Goal: Check status: Check status

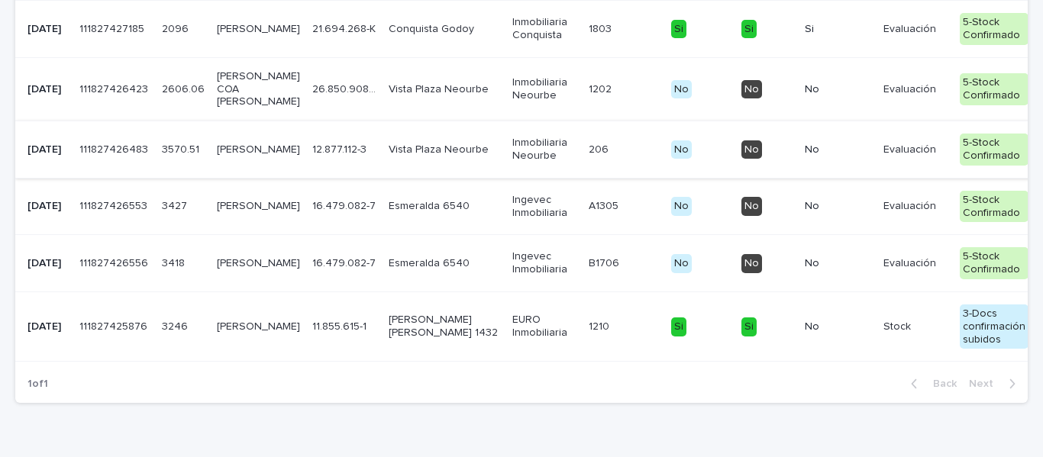
scroll to position [1188, 0]
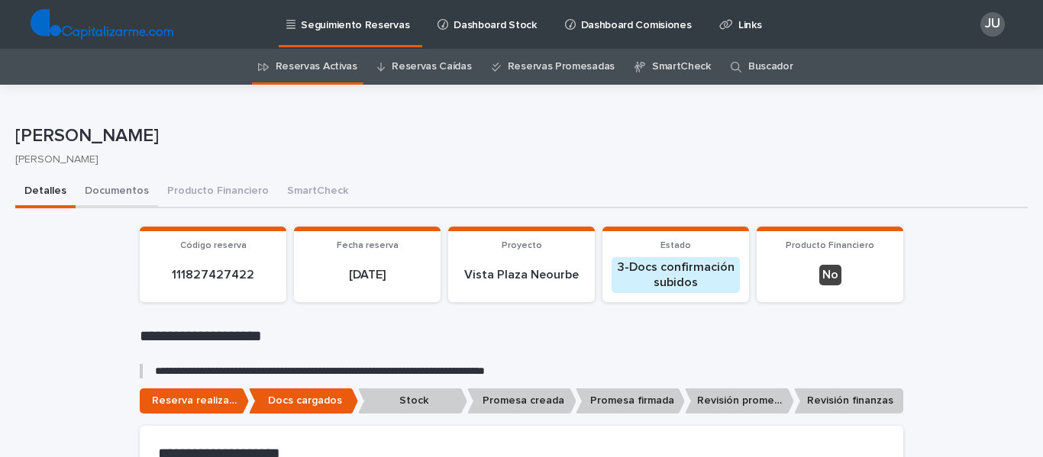
click at [122, 188] on button "Documentos" at bounding box center [117, 192] width 82 height 32
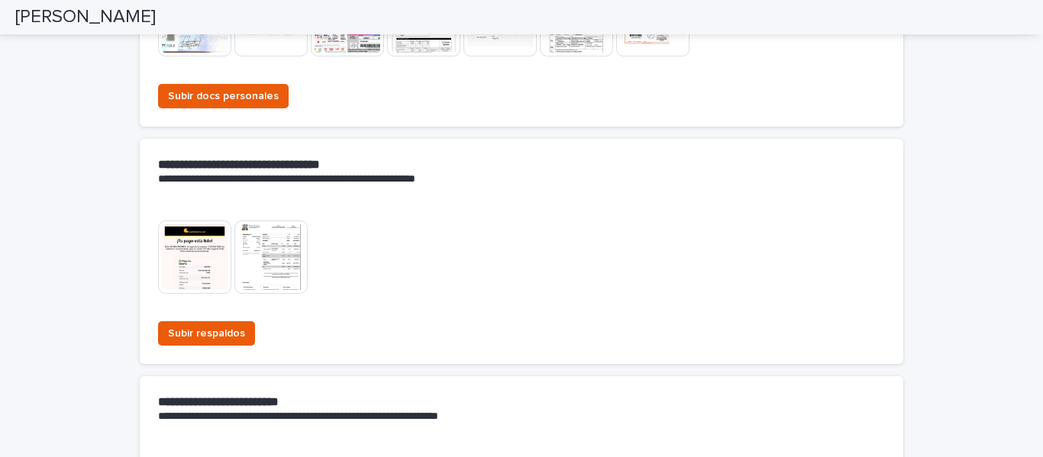
scroll to position [534, 0]
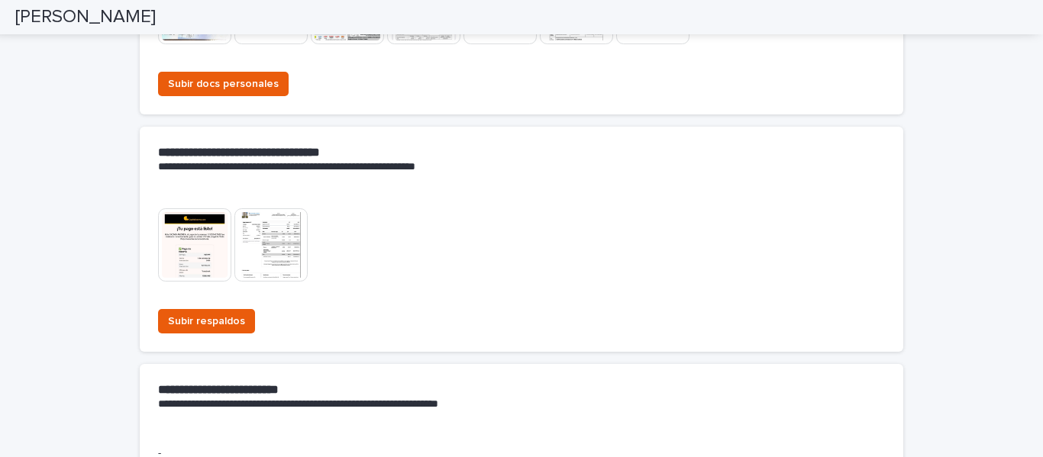
click at [253, 244] on img at bounding box center [270, 244] width 73 height 73
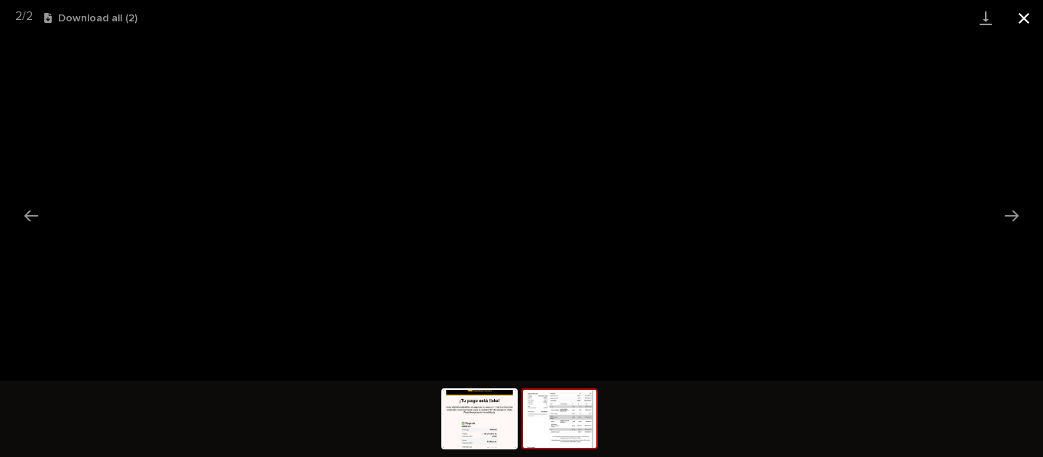
click at [1018, 17] on button "Close gallery" at bounding box center [1024, 18] width 38 height 36
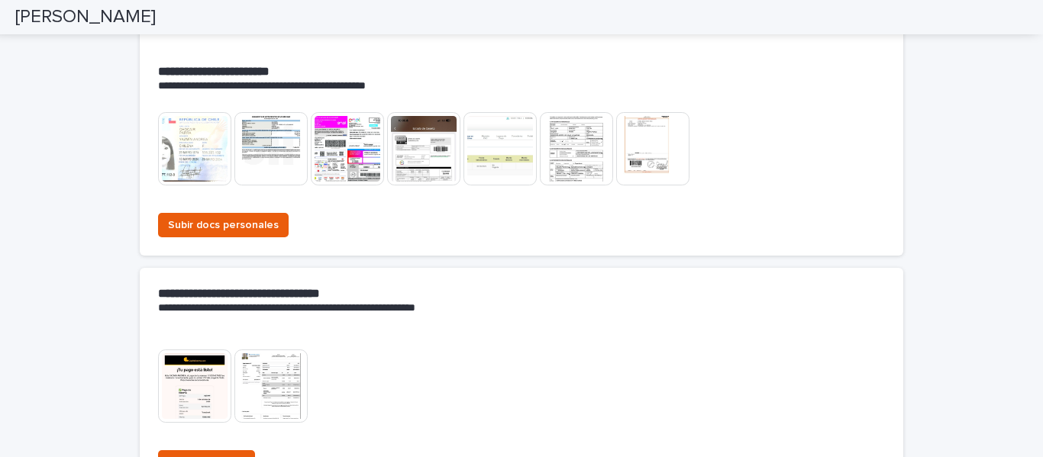
scroll to position [0, 0]
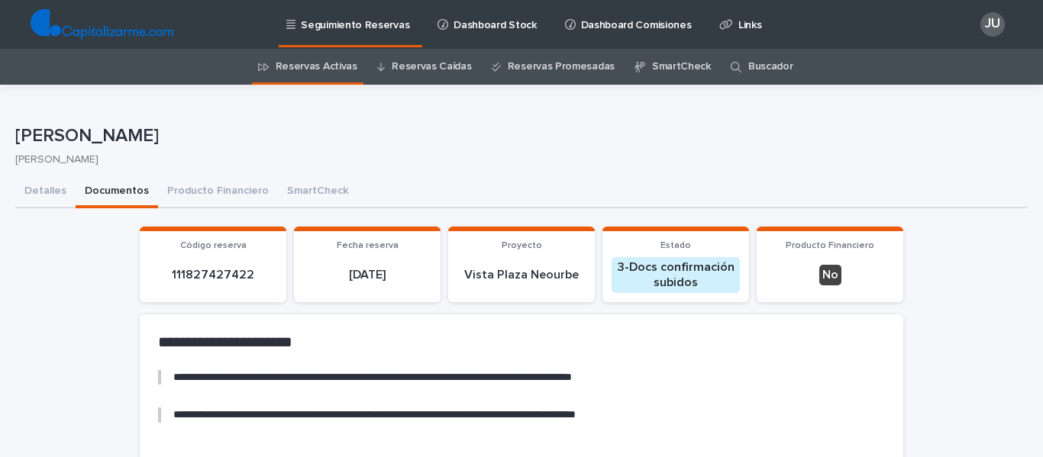
click at [313, 64] on link "Reservas Activas" at bounding box center [317, 67] width 82 height 36
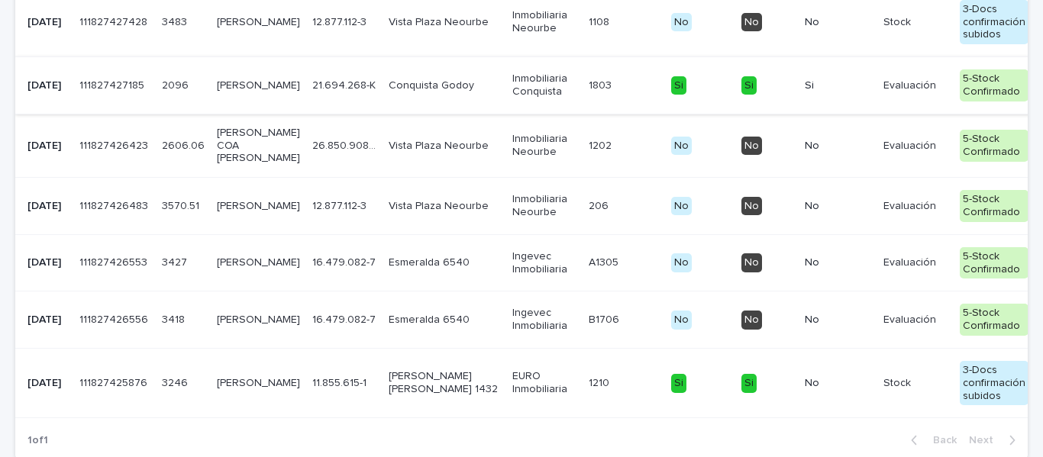
scroll to position [1222, 0]
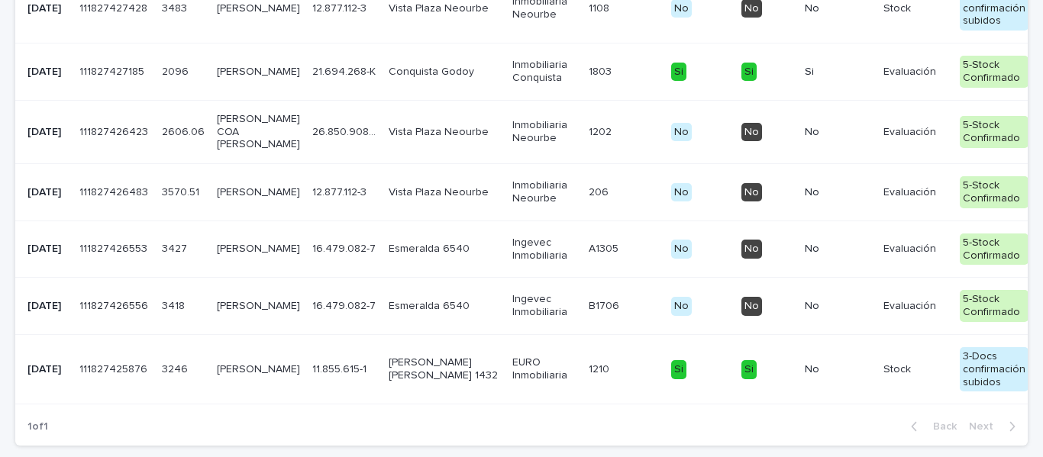
click at [224, 79] on p "[PERSON_NAME]" at bounding box center [258, 72] width 83 height 13
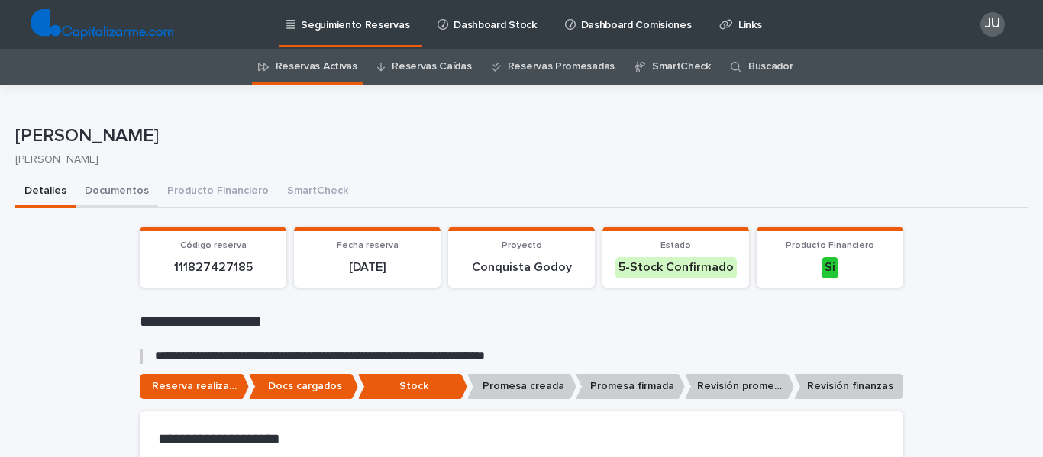
click at [116, 182] on button "Documentos" at bounding box center [117, 192] width 82 height 32
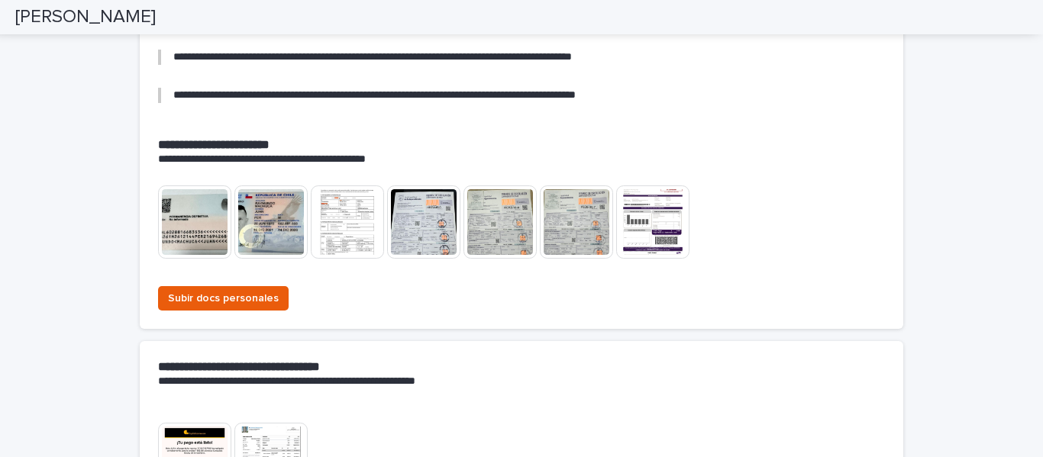
scroll to position [458, 0]
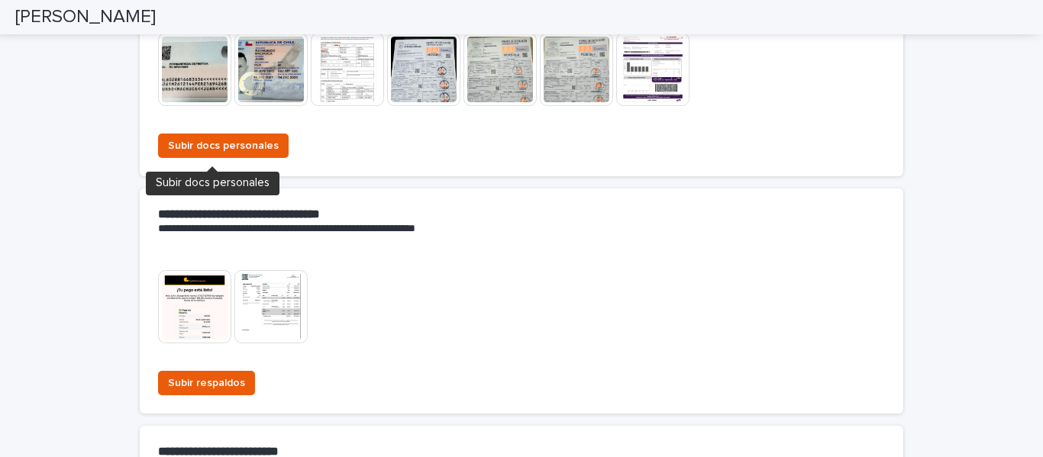
click at [264, 313] on img at bounding box center [270, 306] width 73 height 73
